Goal: Transaction & Acquisition: Purchase product/service

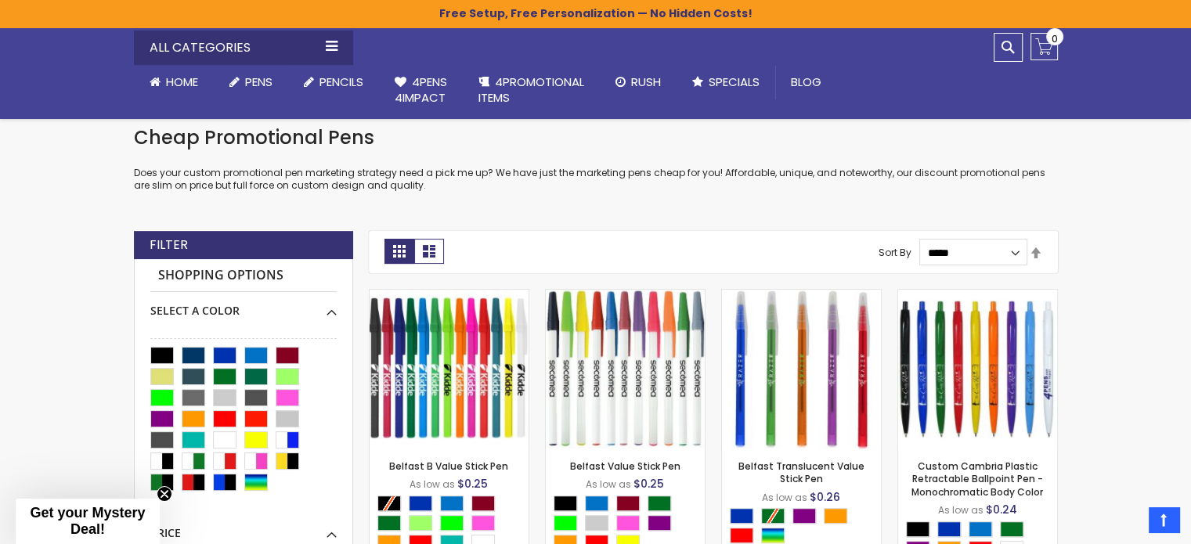
scroll to position [283, 0]
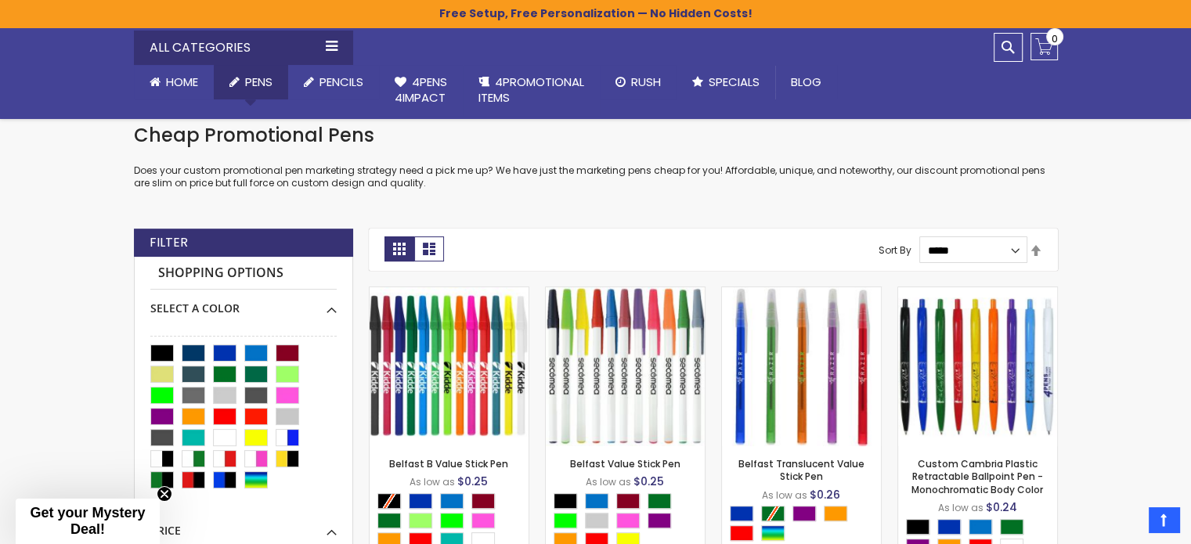
click at [266, 97] on link "Pens" at bounding box center [251, 82] width 74 height 34
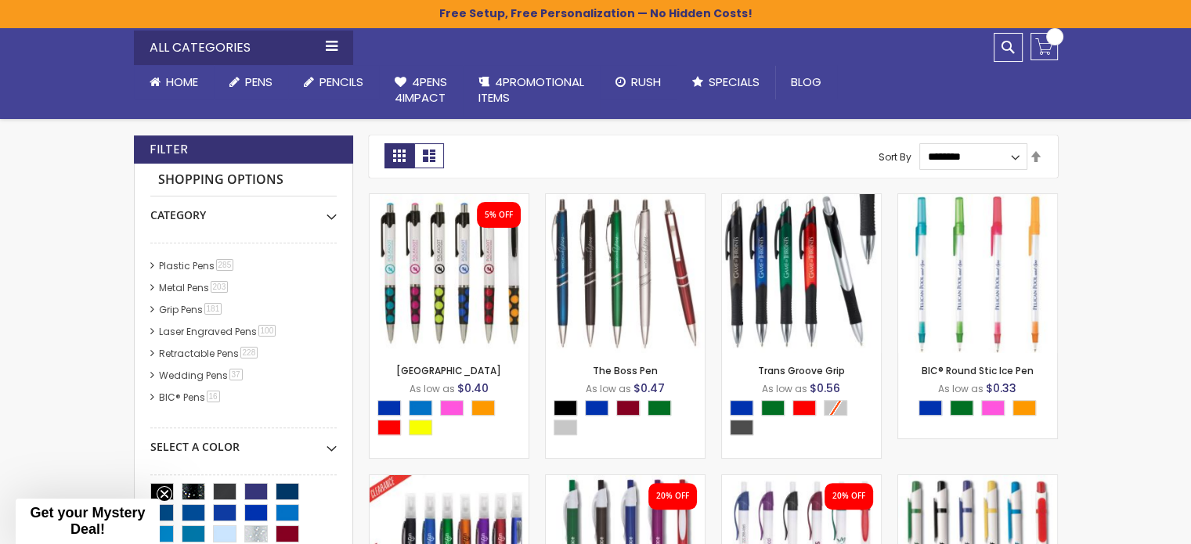
scroll to position [328, 0]
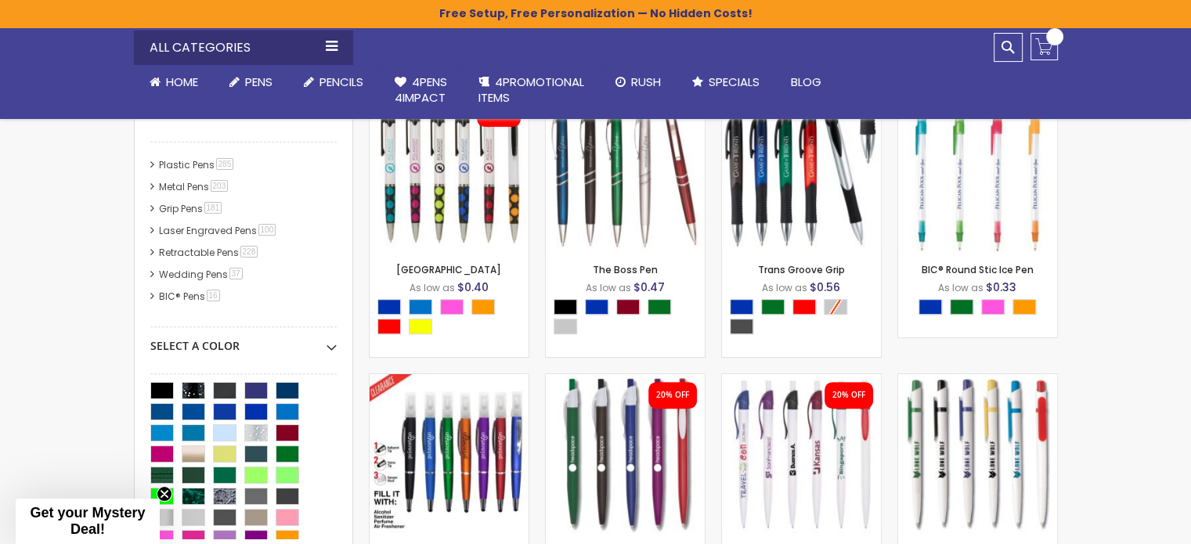
scroll to position [429, 0]
click at [248, 417] on div "Blue" at bounding box center [255, 410] width 23 height 17
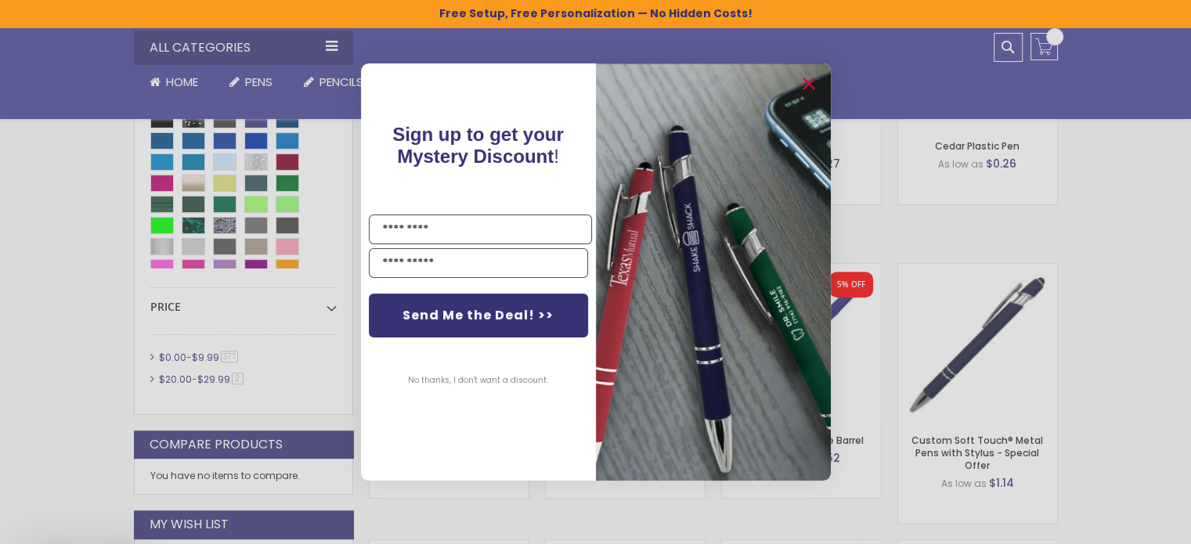
scroll to position [859, 0]
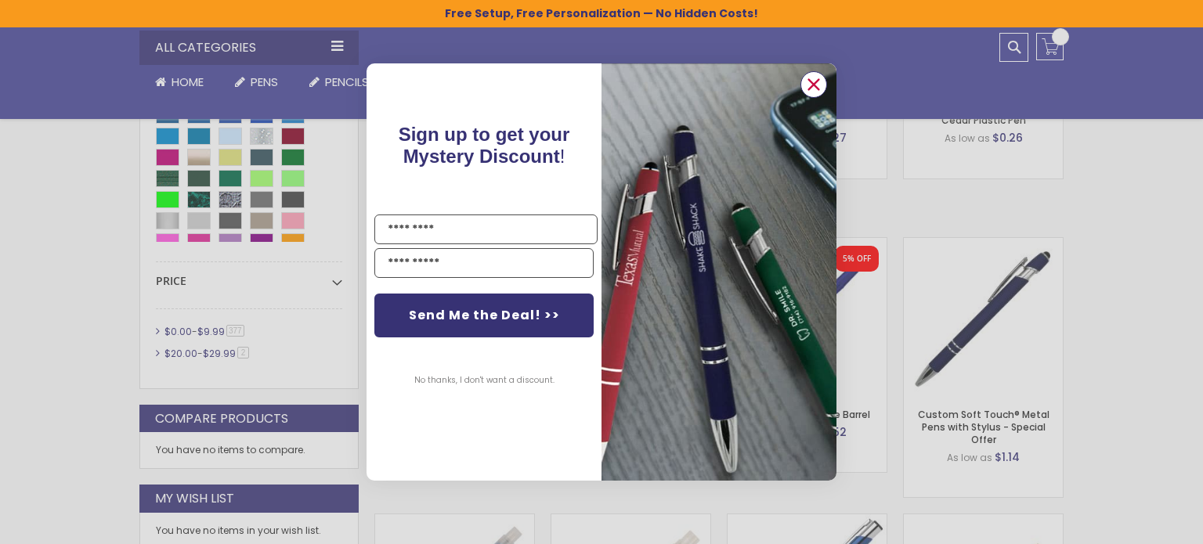
click at [811, 84] on circle "Close dialog" at bounding box center [813, 84] width 23 height 23
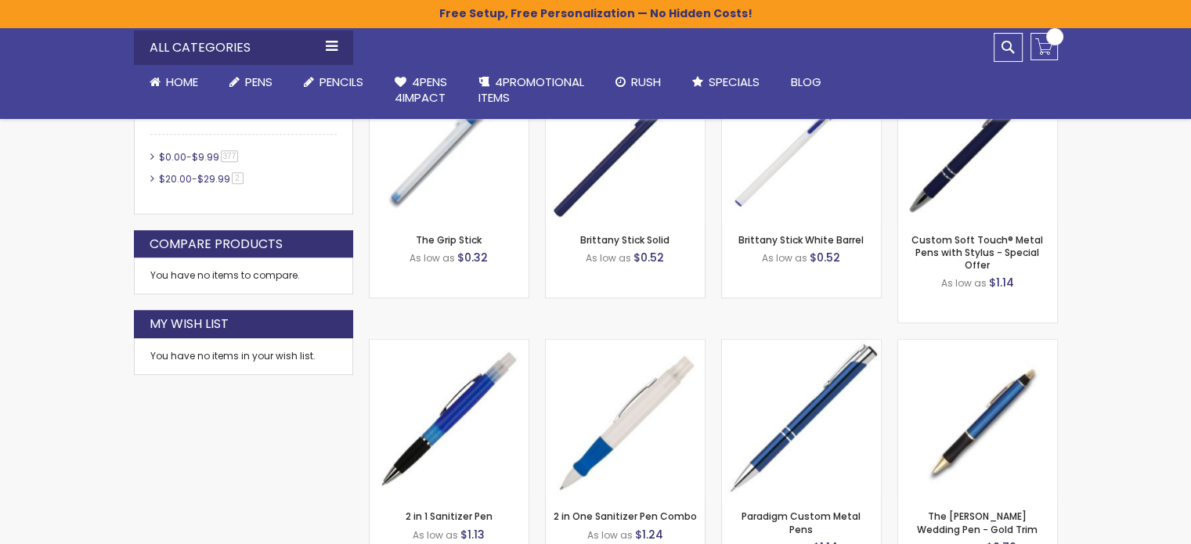
scroll to position [828, 0]
